Goal: Entertainment & Leisure: Consume media (video, audio)

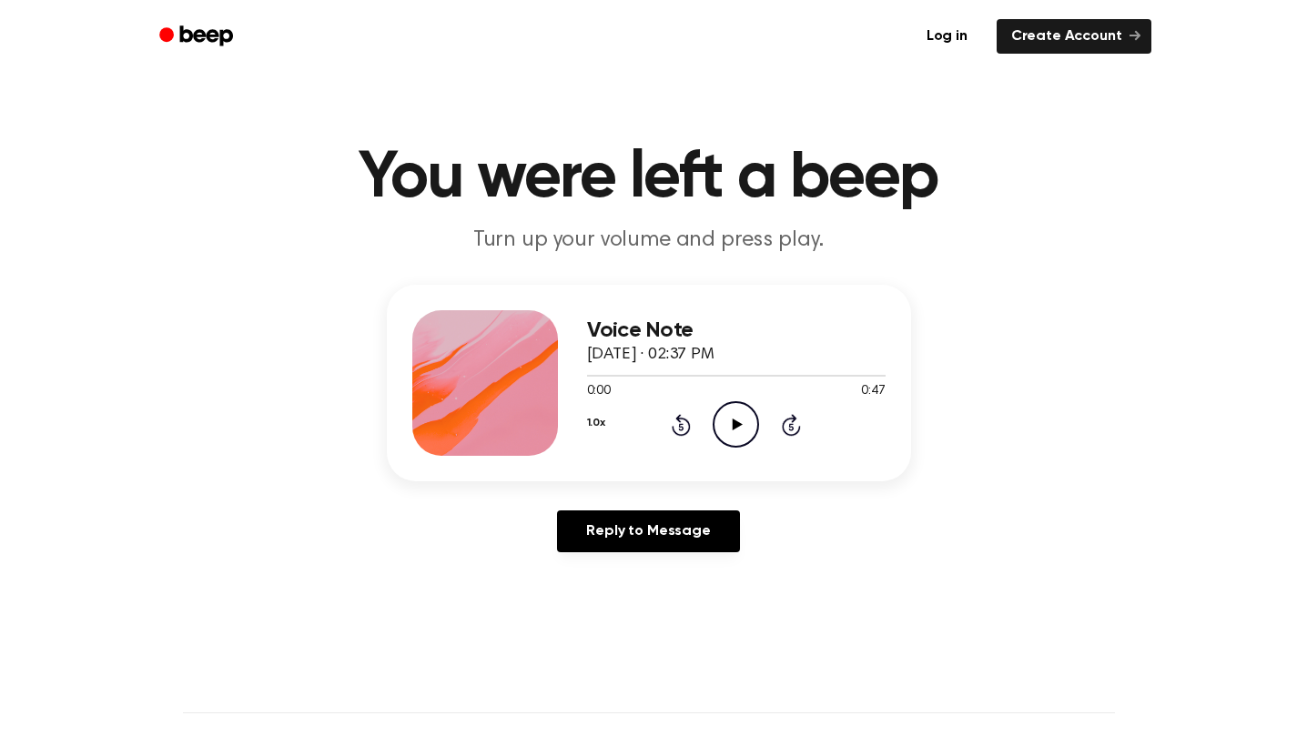
click at [751, 419] on icon "Play Audio" at bounding box center [735, 424] width 46 height 46
click at [585, 377] on div "Voice Note October 9, 2025 · 02:37 PM 0:43 0:47 Your browser does not support t…" at bounding box center [649, 383] width 524 height 197
click at [587, 374] on div at bounding box center [736, 375] width 298 height 15
click at [590, 374] on div at bounding box center [736, 375] width 298 height 15
click at [743, 422] on icon "Play Audio" at bounding box center [735, 424] width 46 height 46
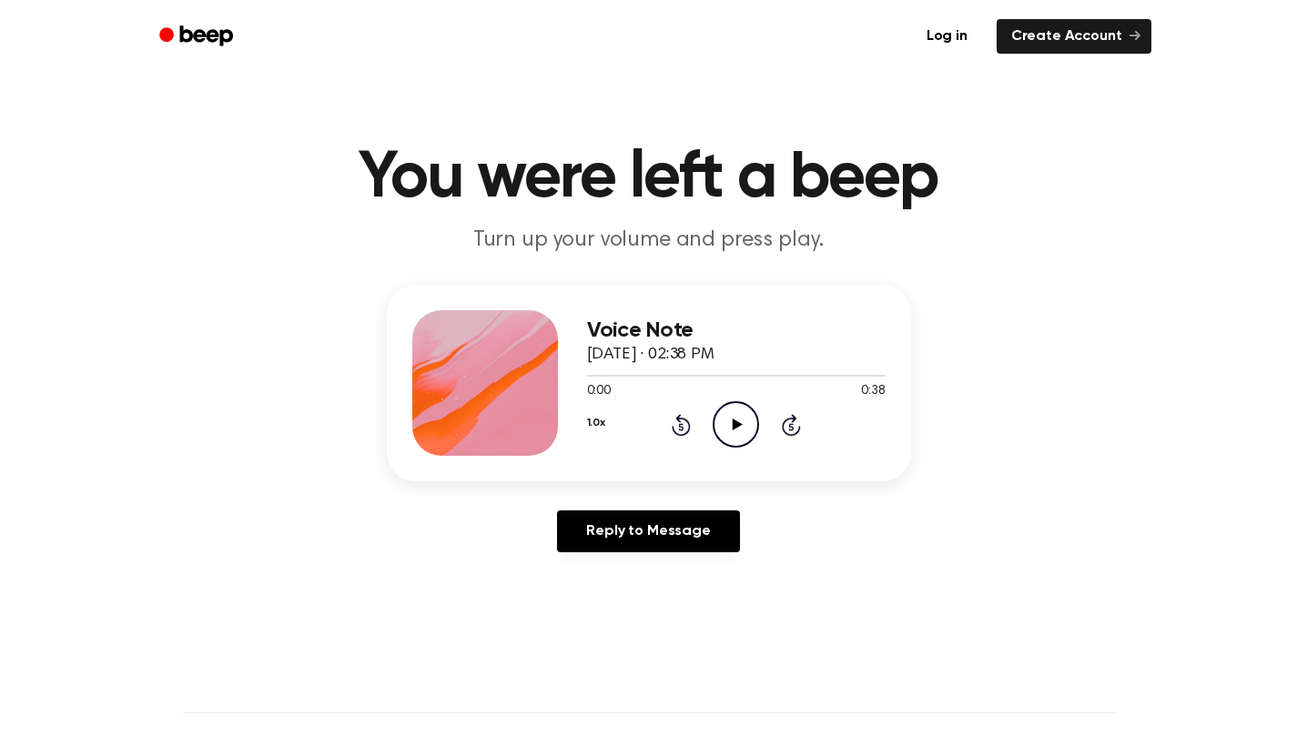
click at [731, 418] on icon "Play Audio" at bounding box center [735, 424] width 46 height 46
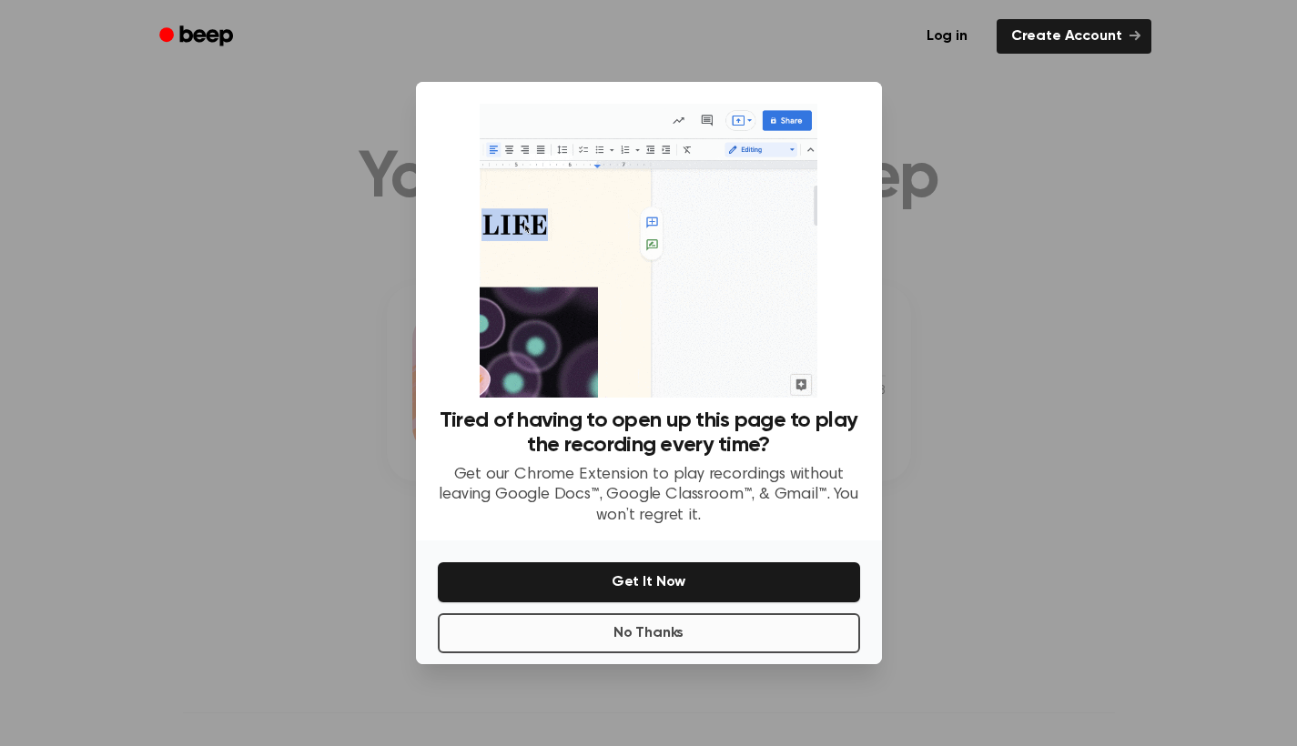
click at [647, 624] on button "No Thanks" at bounding box center [649, 633] width 422 height 40
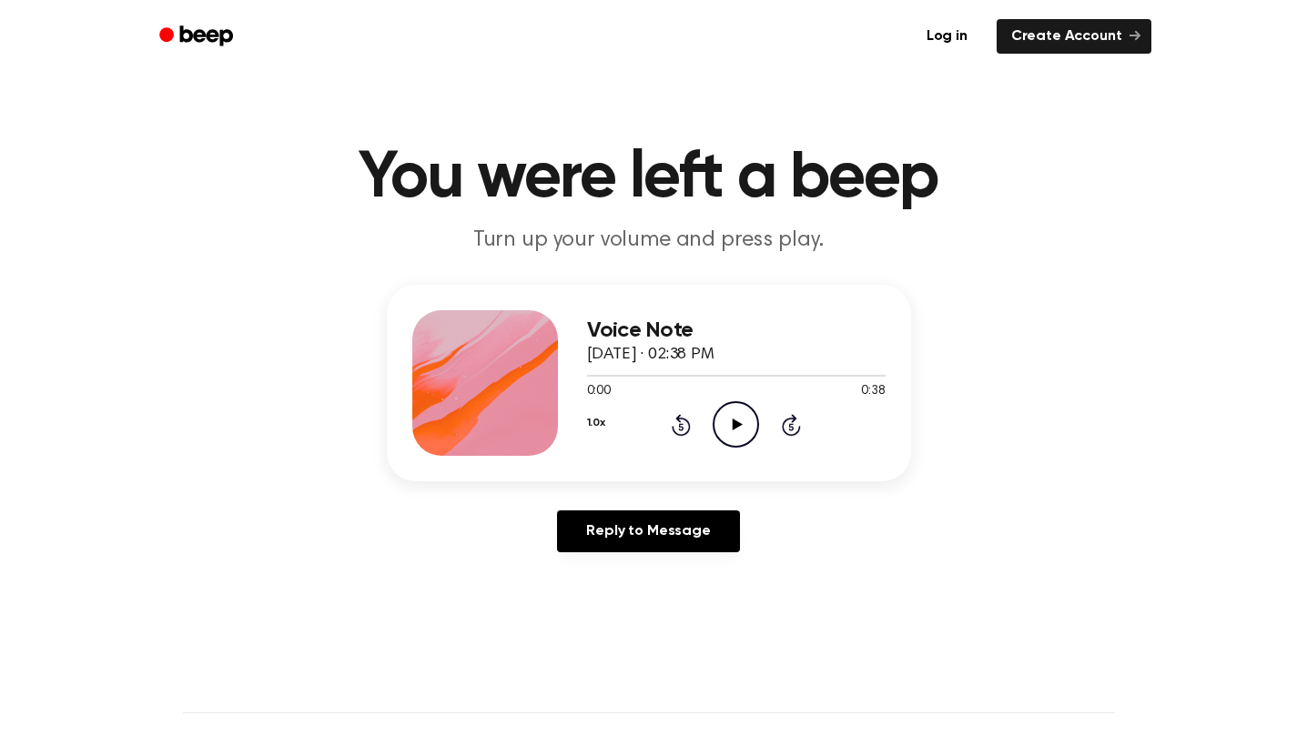
click at [732, 427] on icon at bounding box center [737, 425] width 10 height 12
click at [755, 420] on icon "Play Audio" at bounding box center [735, 424] width 46 height 46
click at [591, 378] on div at bounding box center [736, 375] width 298 height 15
click at [726, 425] on icon "Play Audio" at bounding box center [735, 424] width 46 height 46
click at [739, 421] on icon "Play Audio" at bounding box center [735, 424] width 46 height 46
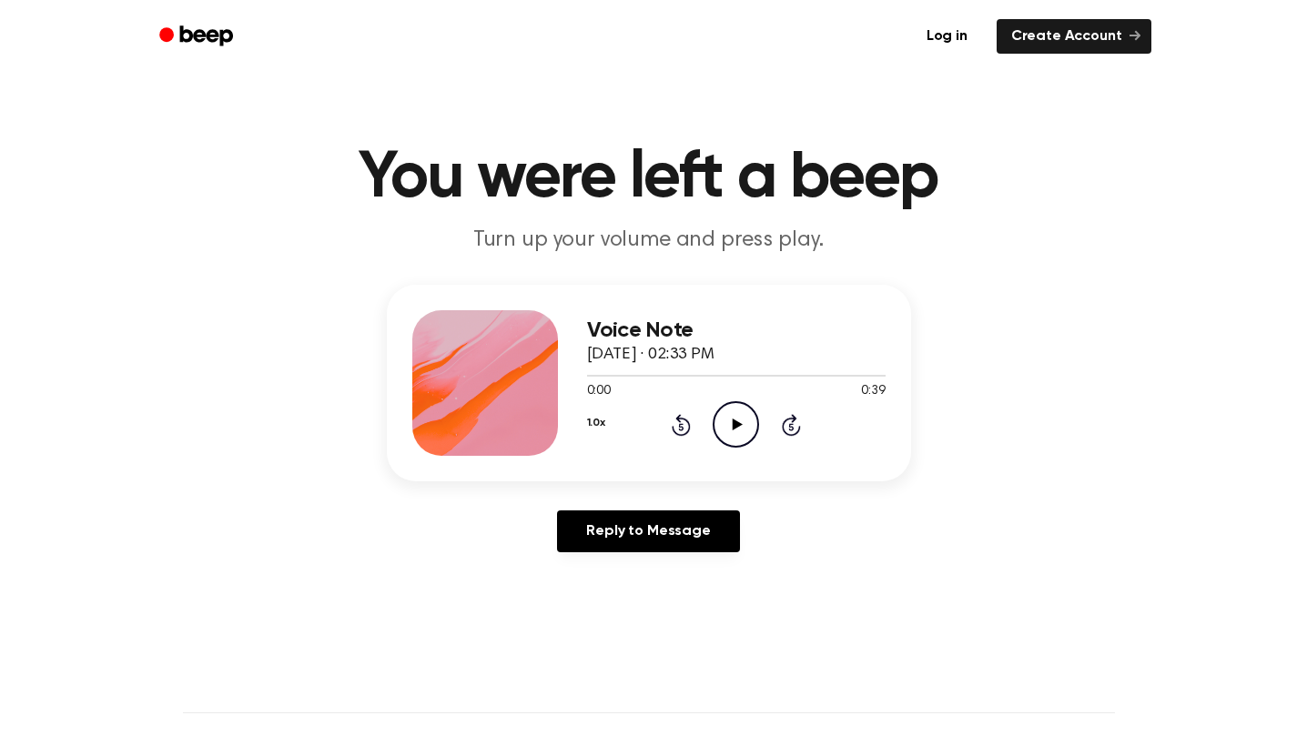
click at [752, 436] on icon "Play Audio" at bounding box center [735, 424] width 46 height 46
click at [742, 428] on icon "Play Audio" at bounding box center [735, 424] width 46 height 46
click at [580, 379] on div "Voice Note October 2, 2025 · 02:31 PM 0:30 0:39 Your browser does not support t…" at bounding box center [649, 383] width 524 height 197
click at [589, 376] on div at bounding box center [706, 376] width 239 height 2
click at [749, 434] on icon "Play Audio" at bounding box center [735, 424] width 46 height 46
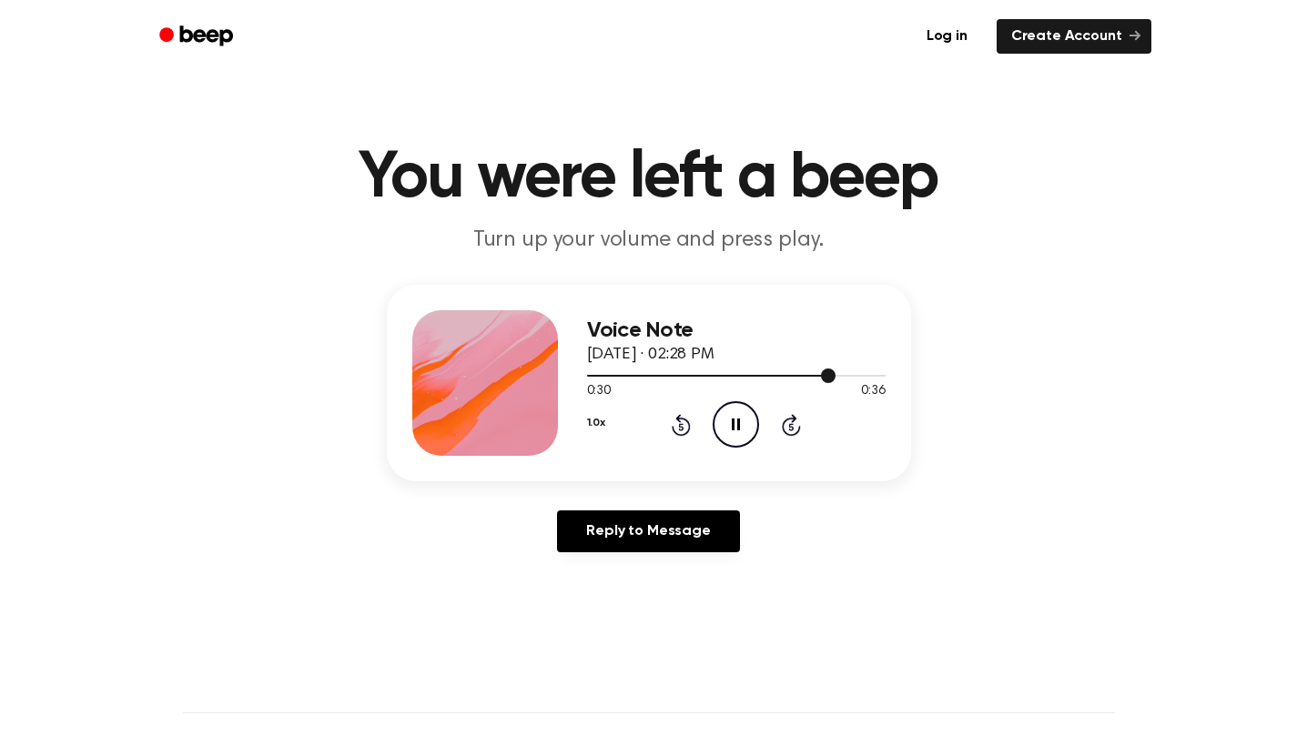
click at [653, 373] on div at bounding box center [736, 375] width 298 height 15
click at [732, 431] on icon "Play Audio" at bounding box center [735, 424] width 46 height 46
click at [631, 369] on div at bounding box center [736, 375] width 298 height 15
click at [732, 445] on icon "Play Audio" at bounding box center [735, 424] width 46 height 46
click at [728, 403] on circle at bounding box center [735, 424] width 45 height 45
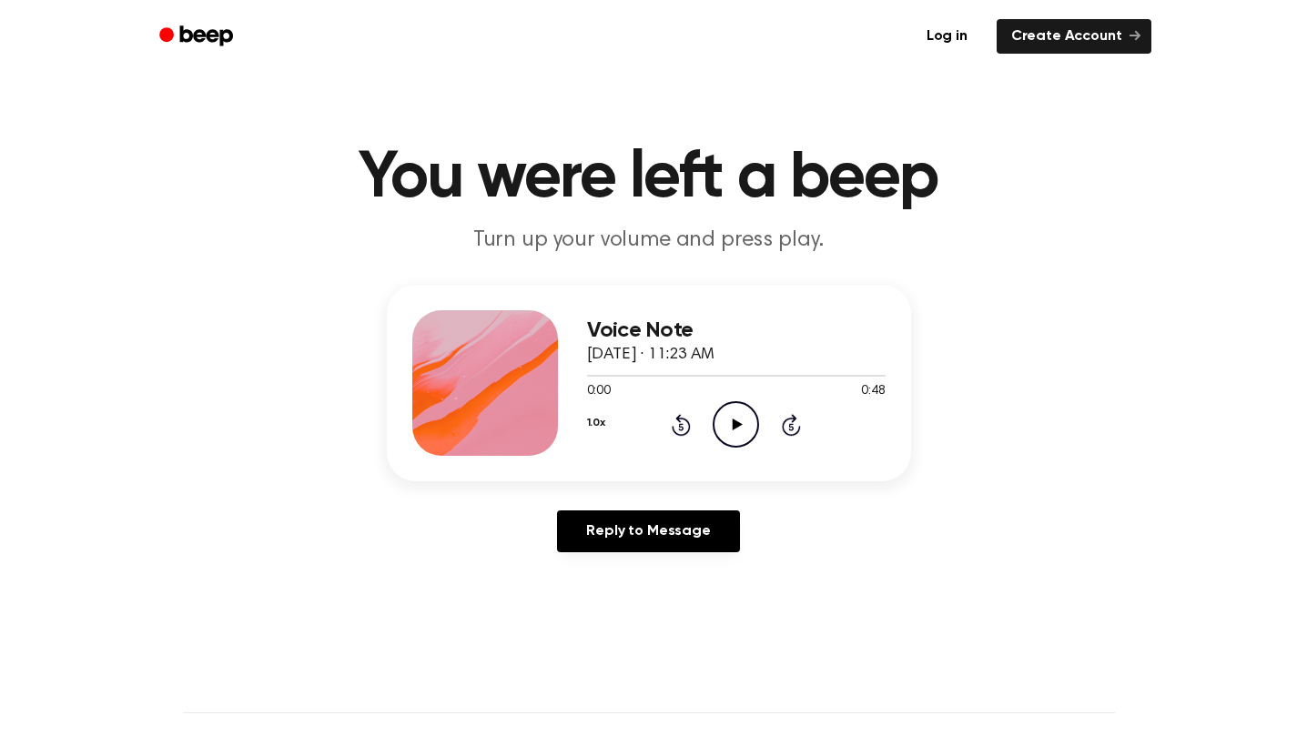
click at [728, 444] on icon "Play Audio" at bounding box center [735, 424] width 46 height 46
click at [664, 376] on div at bounding box center [712, 376] width 251 height 2
click at [723, 420] on icon "Play Audio" at bounding box center [735, 424] width 46 height 46
click at [442, 2] on div "Log in Create Account" at bounding box center [648, 36] width 1005 height 73
click at [738, 429] on icon "Play Audio" at bounding box center [735, 424] width 46 height 46
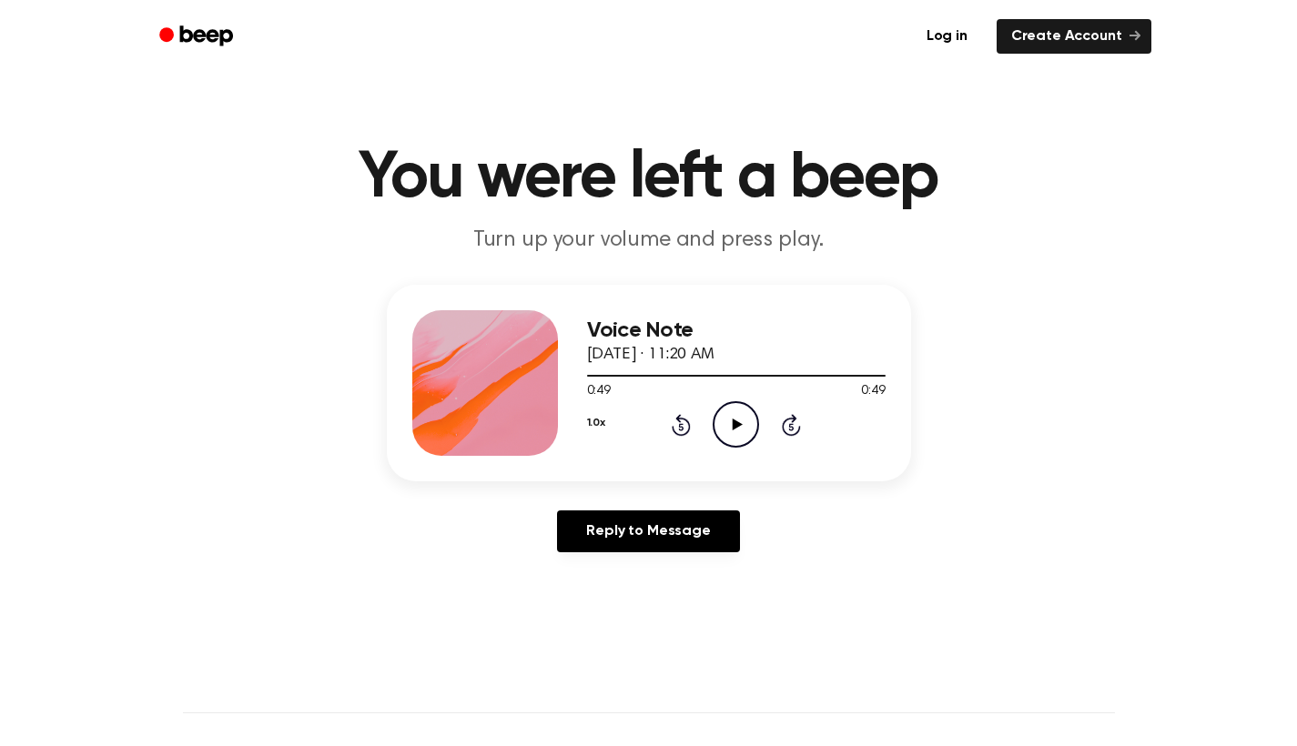
click at [739, 422] on icon "Play Audio" at bounding box center [735, 424] width 46 height 46
click at [733, 433] on icon "Play Audio" at bounding box center [735, 424] width 46 height 46
